Goal: Task Accomplishment & Management: Complete application form

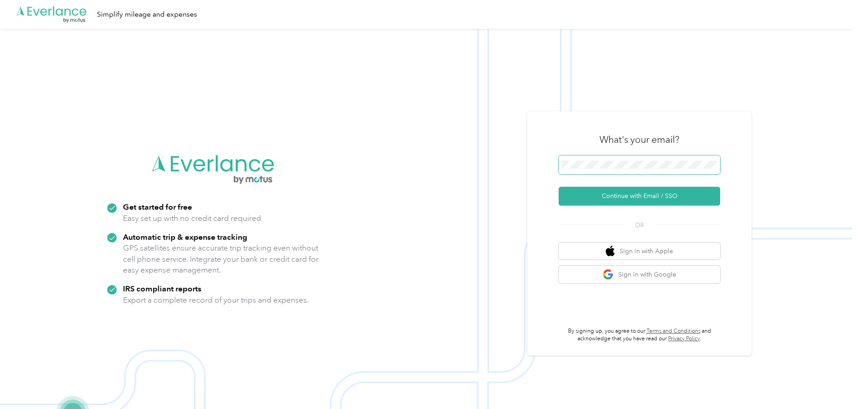
click at [612, 170] on span at bounding box center [638, 164] width 161 height 19
click at [636, 181] on form "Continue with Email / SSO" at bounding box center [638, 180] width 161 height 50
click at [636, 189] on button "Continue with Email / SSO" at bounding box center [638, 196] width 161 height 19
click at [643, 188] on button "Continue with Email / SSO" at bounding box center [638, 196] width 161 height 19
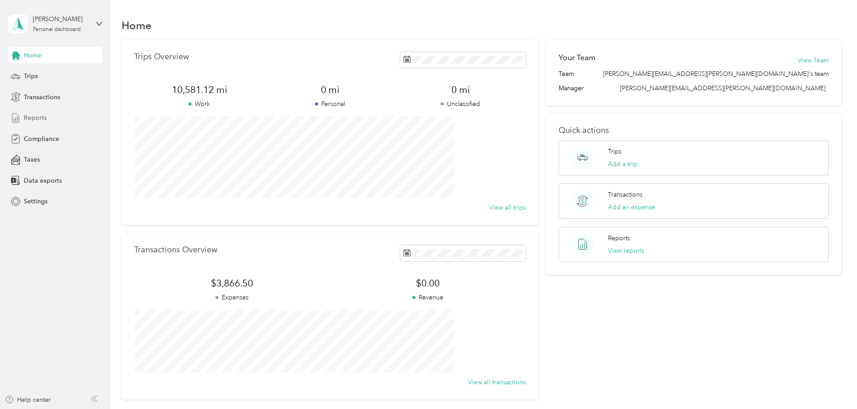
click at [39, 110] on div "Reports" at bounding box center [55, 118] width 94 height 16
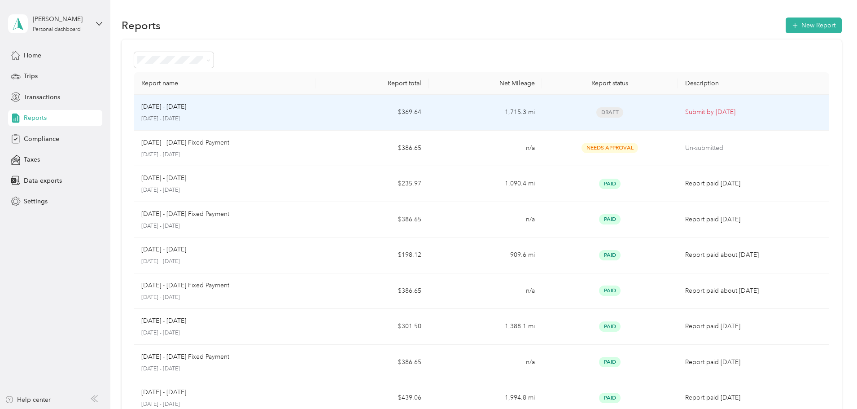
click at [371, 119] on td "$369.64" at bounding box center [371, 113] width 113 height 36
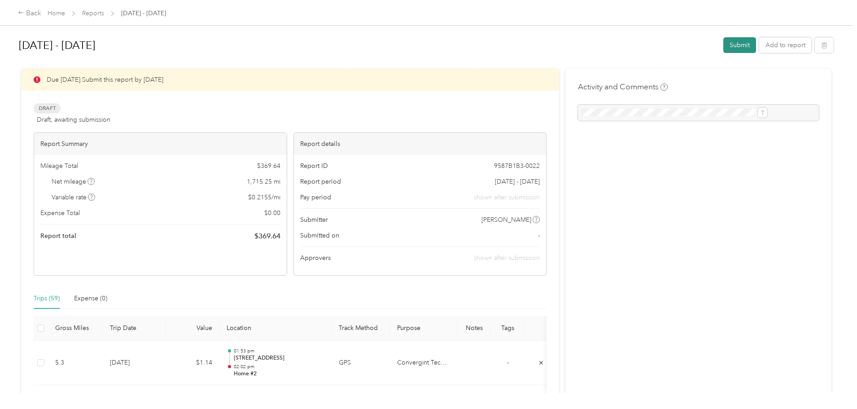
click at [723, 43] on button "Submit" at bounding box center [739, 45] width 33 height 16
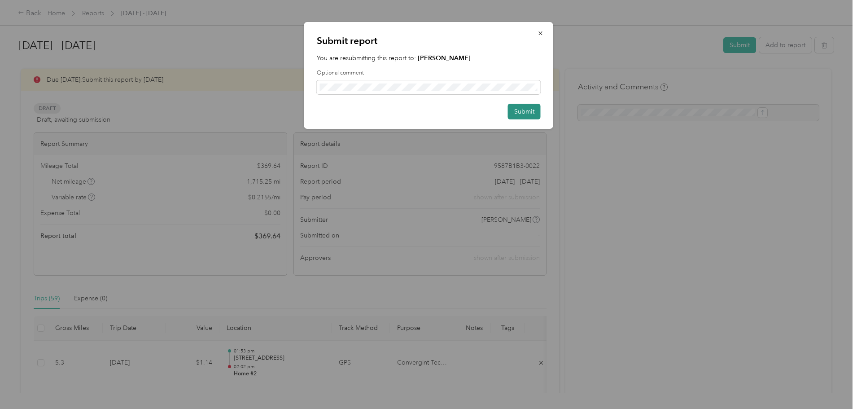
click at [531, 113] on button "Submit" at bounding box center [524, 112] width 33 height 16
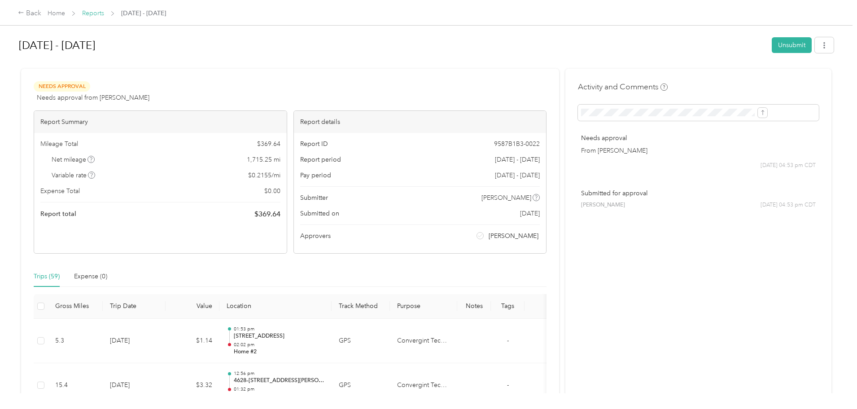
click at [104, 17] on link "Reports" at bounding box center [93, 13] width 22 height 8
